Goal: Task Accomplishment & Management: Complete application form

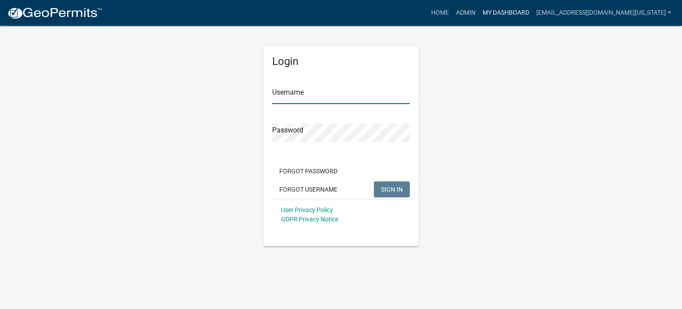
type input "[EMAIL_ADDRESS][DOMAIN_NAME][US_STATE]"
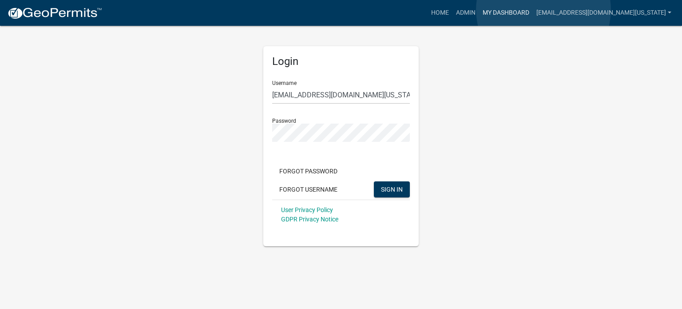
click at [533, 10] on link "My Dashboard" at bounding box center [506, 12] width 54 height 17
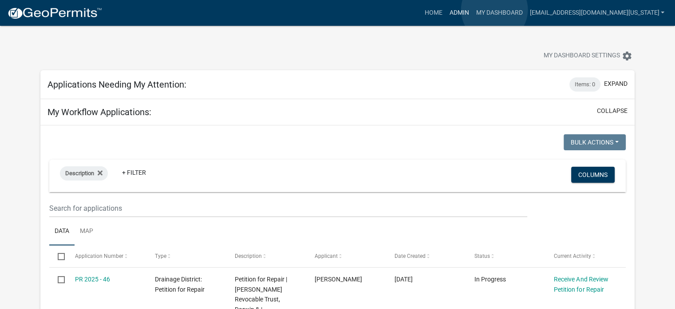
click at [472, 10] on link "Admin" at bounding box center [459, 12] width 27 height 17
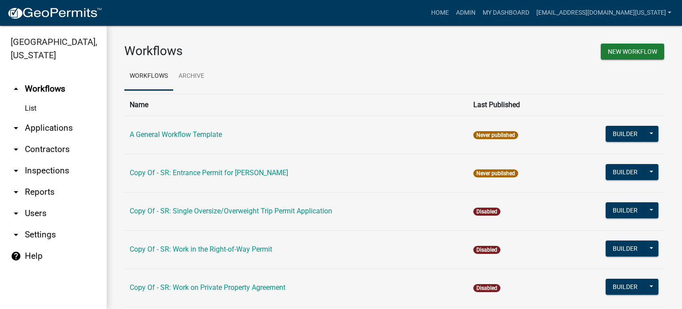
click at [37, 117] on link "arrow_drop_down Applications" at bounding box center [53, 127] width 107 height 21
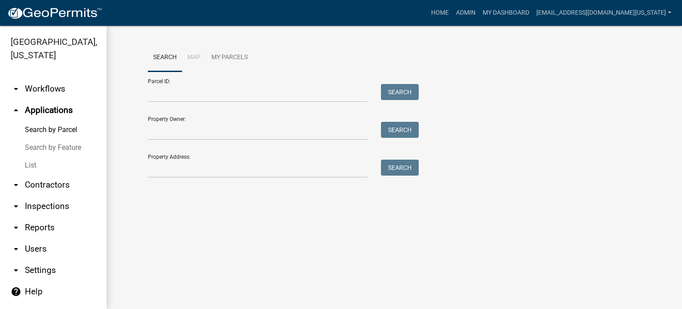
click at [29, 156] on link "List" at bounding box center [53, 165] width 107 height 18
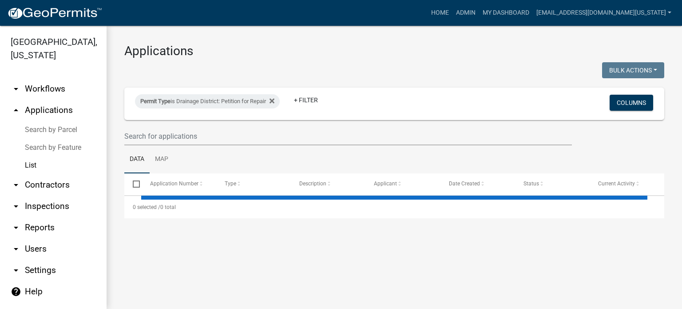
select select "3: 100"
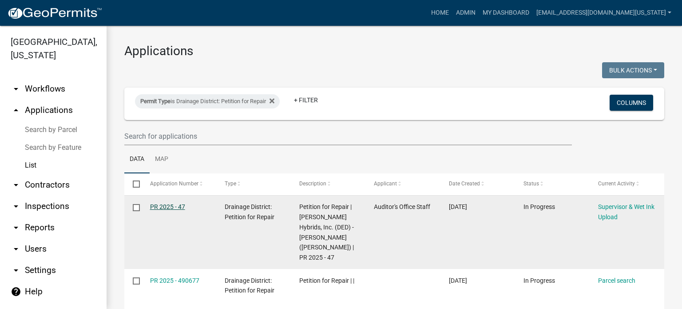
click at [176, 208] on link "PR 2025 - 47" at bounding box center [167, 206] width 35 height 7
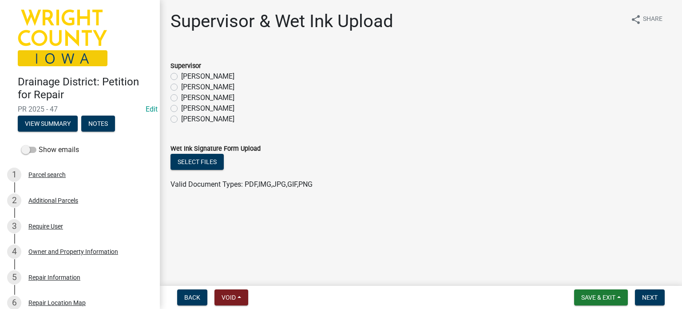
click at [181, 79] on label "[PERSON_NAME]" at bounding box center [207, 76] width 53 height 11
click at [181, 77] on input "[PERSON_NAME]" at bounding box center [184, 74] width 6 height 6
radio input "true"
click at [203, 160] on button "Select files" at bounding box center [196, 162] width 53 height 16
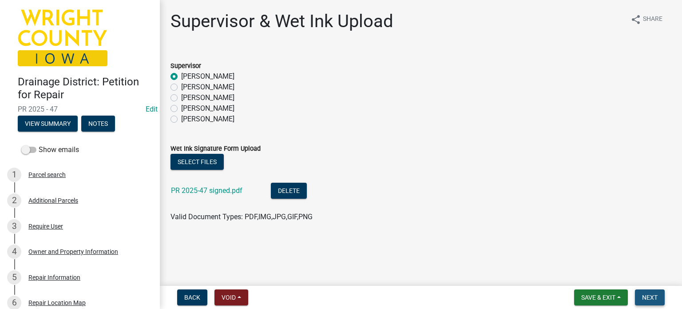
click at [656, 297] on span "Next" at bounding box center [650, 296] width 16 height 7
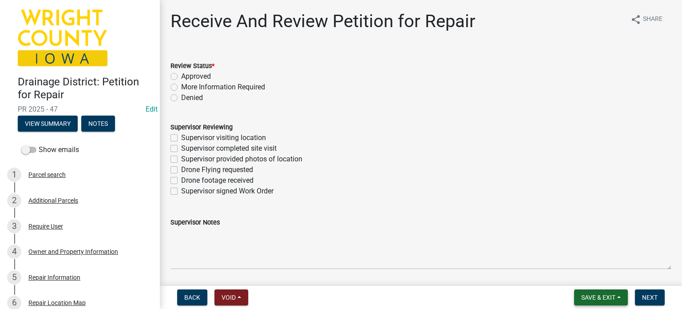
click at [615, 301] on button "Save & Exit" at bounding box center [601, 297] width 54 height 16
click at [590, 252] on button "Save" at bounding box center [592, 252] width 71 height 21
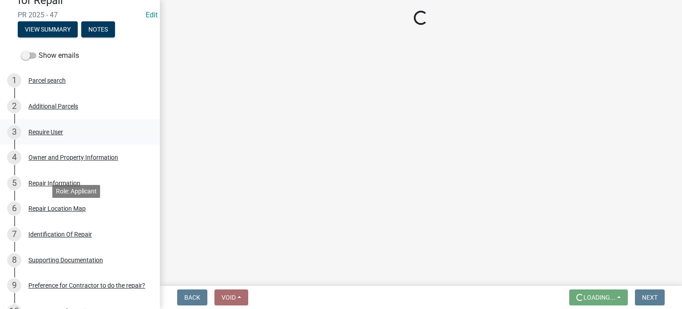
scroll to position [266, 0]
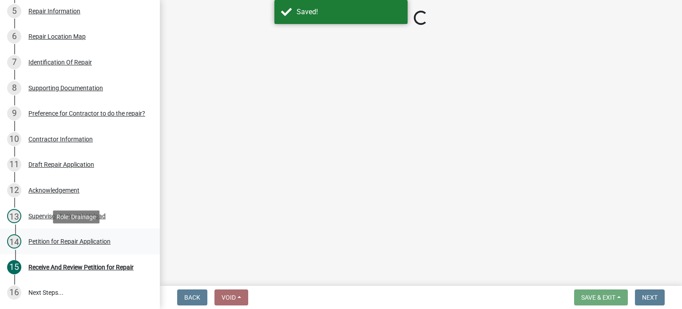
click at [93, 242] on div "Petition for Repair Application" at bounding box center [69, 241] width 82 height 6
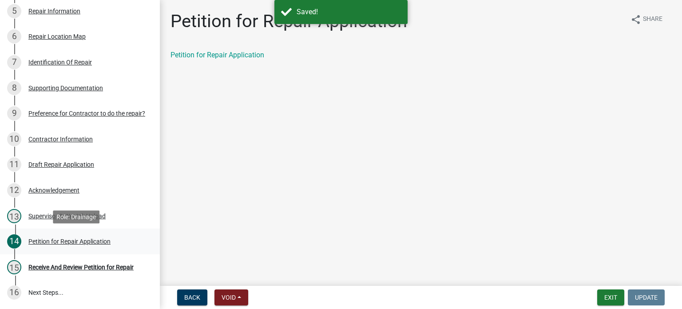
click at [94, 241] on div "Petition for Repair Application" at bounding box center [69, 241] width 82 height 6
click at [224, 56] on link "Petition for Repair Application" at bounding box center [217, 55] width 94 height 8
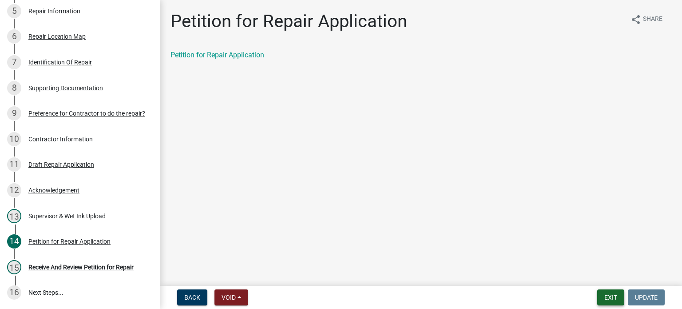
click at [617, 298] on button "Exit" at bounding box center [610, 297] width 27 height 16
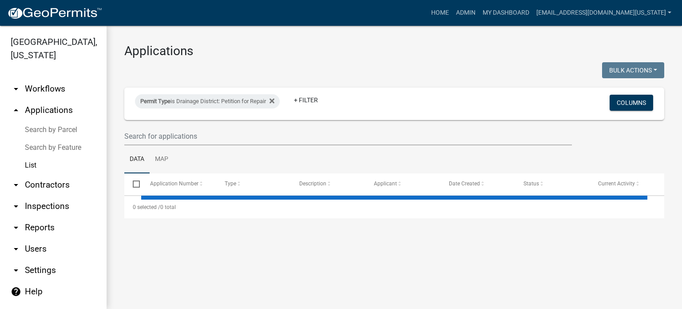
select select "3: 100"
